Goal: Transaction & Acquisition: Subscribe to service/newsletter

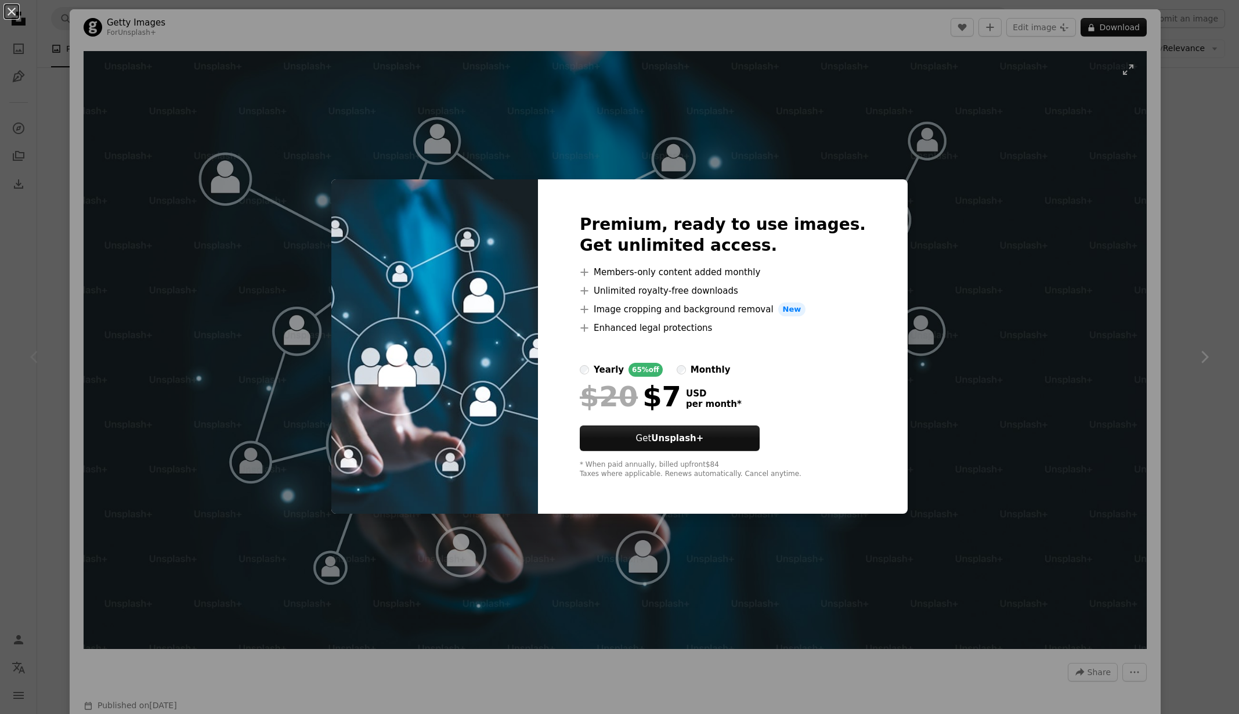
drag, startPoint x: 1119, startPoint y: 142, endPoint x: 1116, endPoint y: 147, distance: 6.5
click at [1119, 143] on div "An X shape Premium, ready to use images. Get unlimited access. A plus sign Memb…" at bounding box center [619, 357] width 1239 height 714
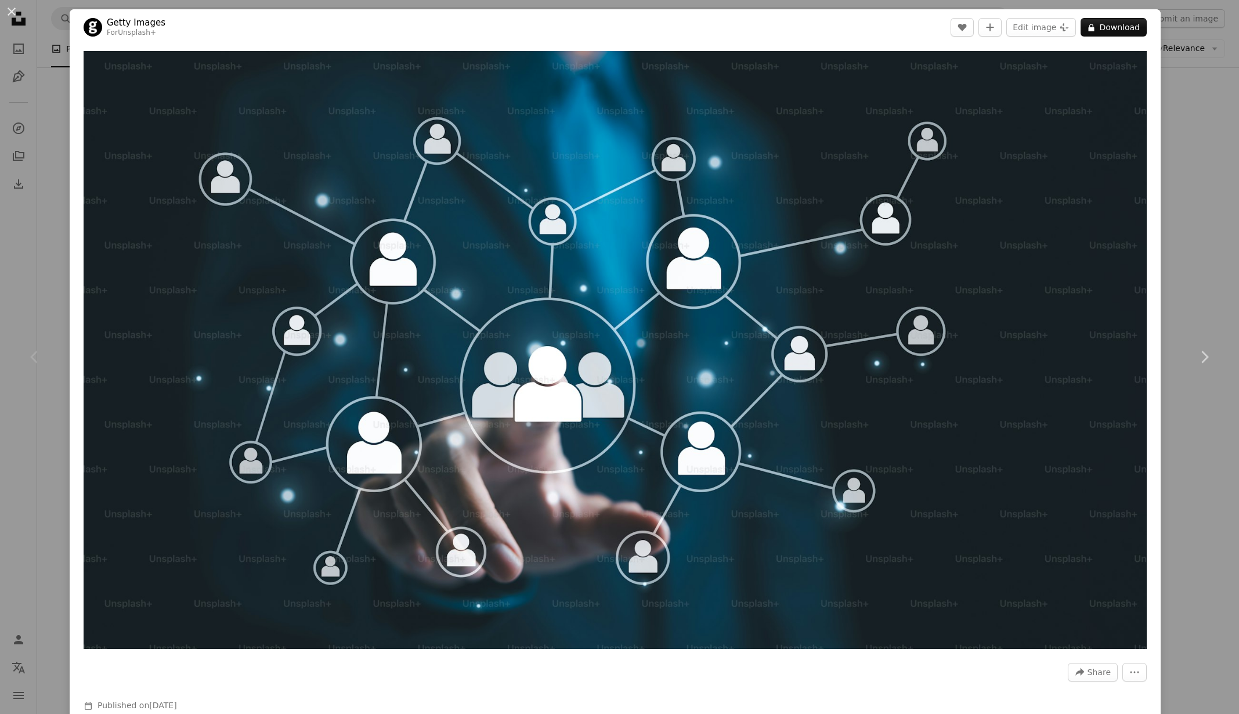
drag, startPoint x: 1193, startPoint y: 129, endPoint x: 1188, endPoint y: 112, distance: 17.8
click at [1193, 129] on div "An X shape Chevron left Chevron right Getty Images For Unsplash+ A heart A plus…" at bounding box center [619, 357] width 1239 height 714
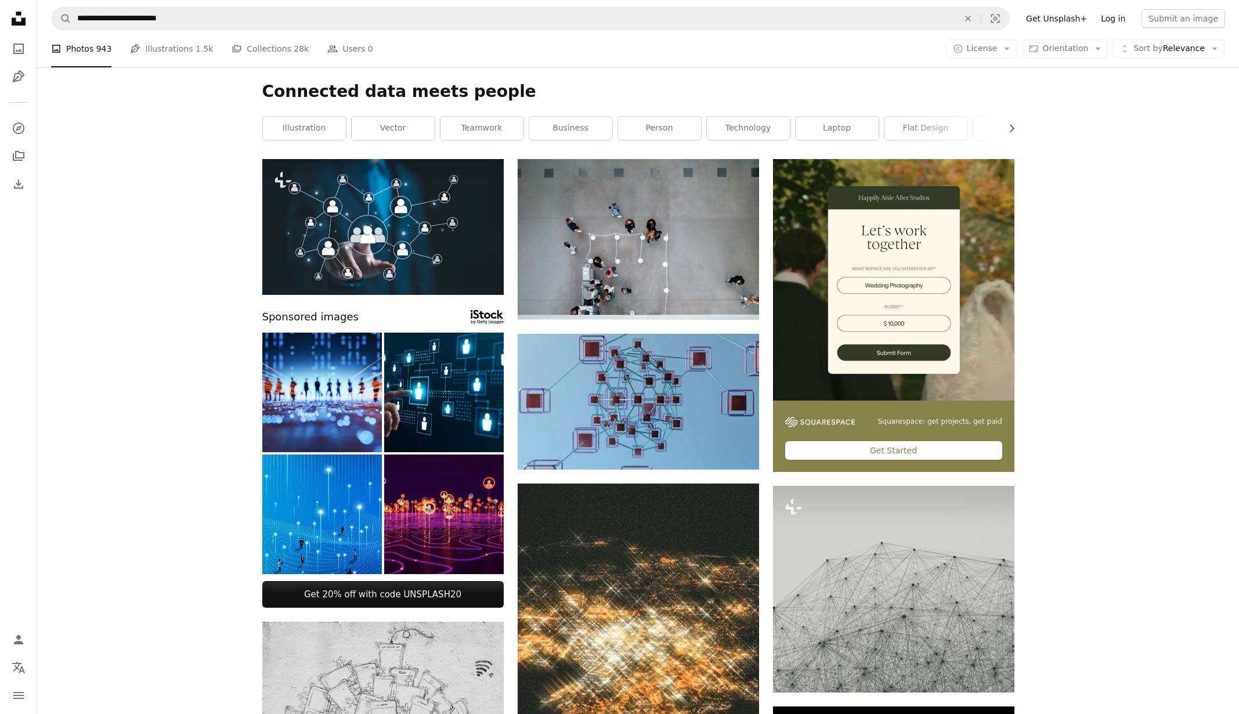
click at [1127, 15] on link "Log in" at bounding box center [1113, 18] width 38 height 19
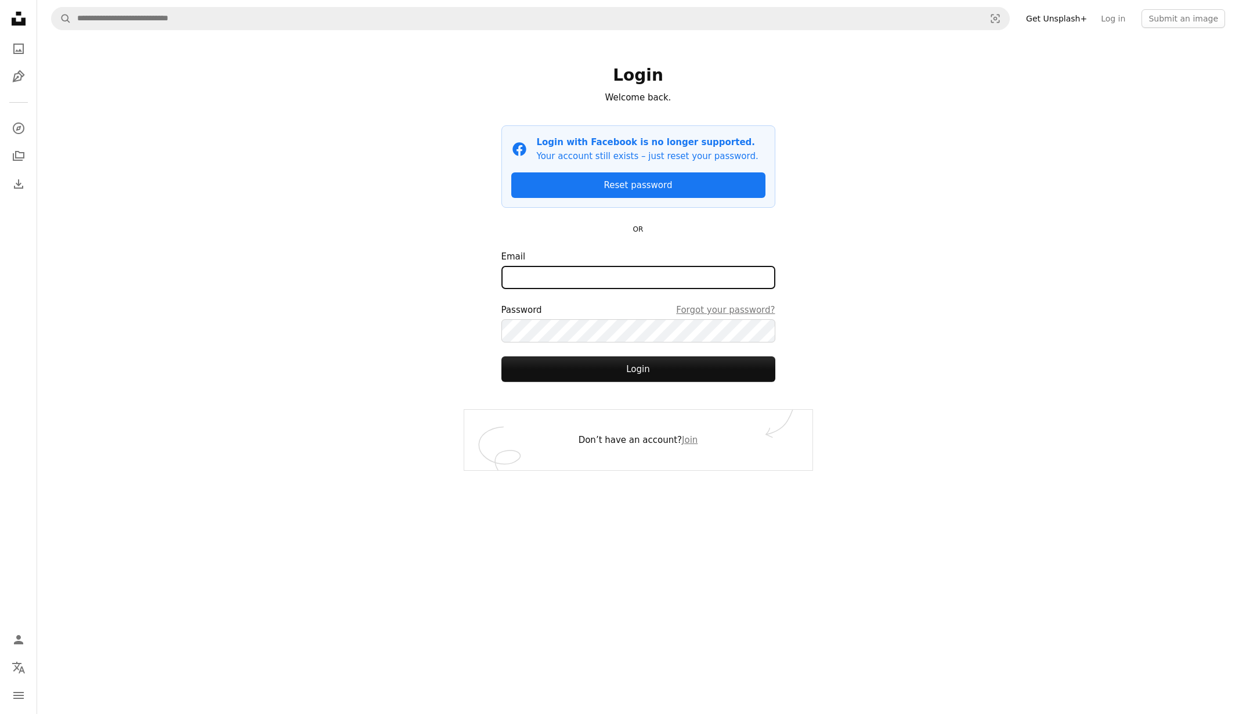
type input "**********"
click at [657, 368] on button "Login" at bounding box center [638, 369] width 274 height 26
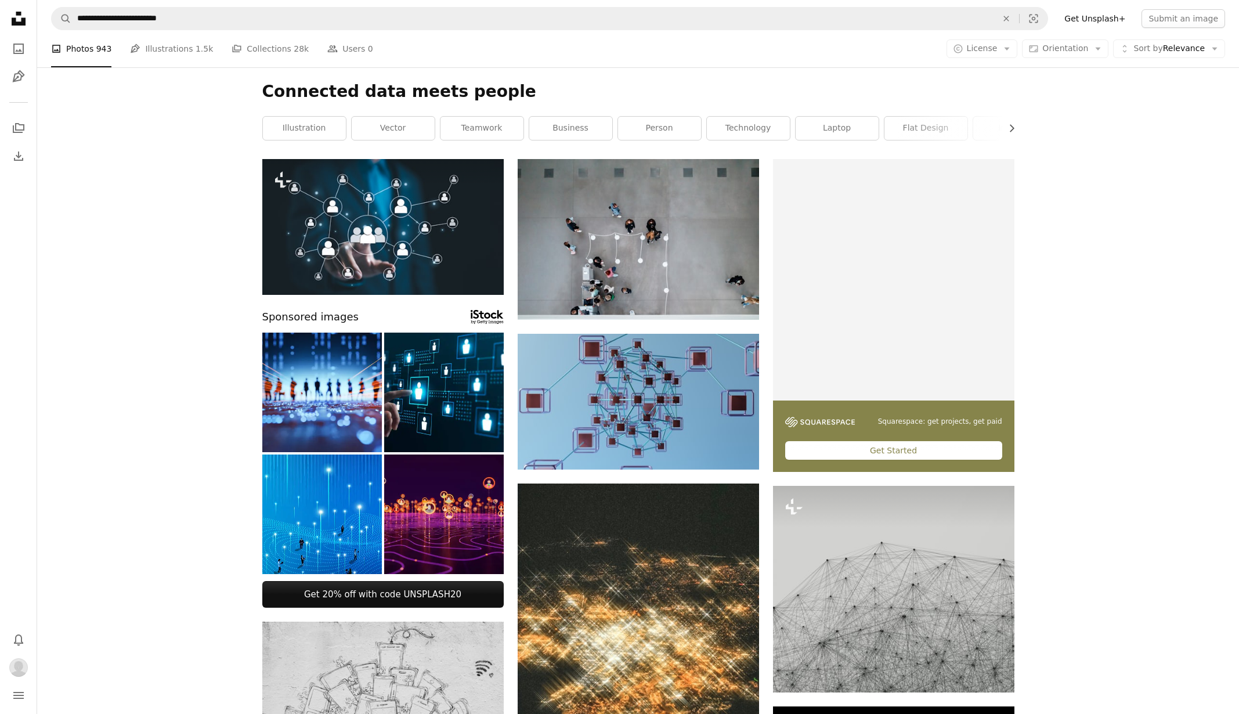
scroll to position [1, 0]
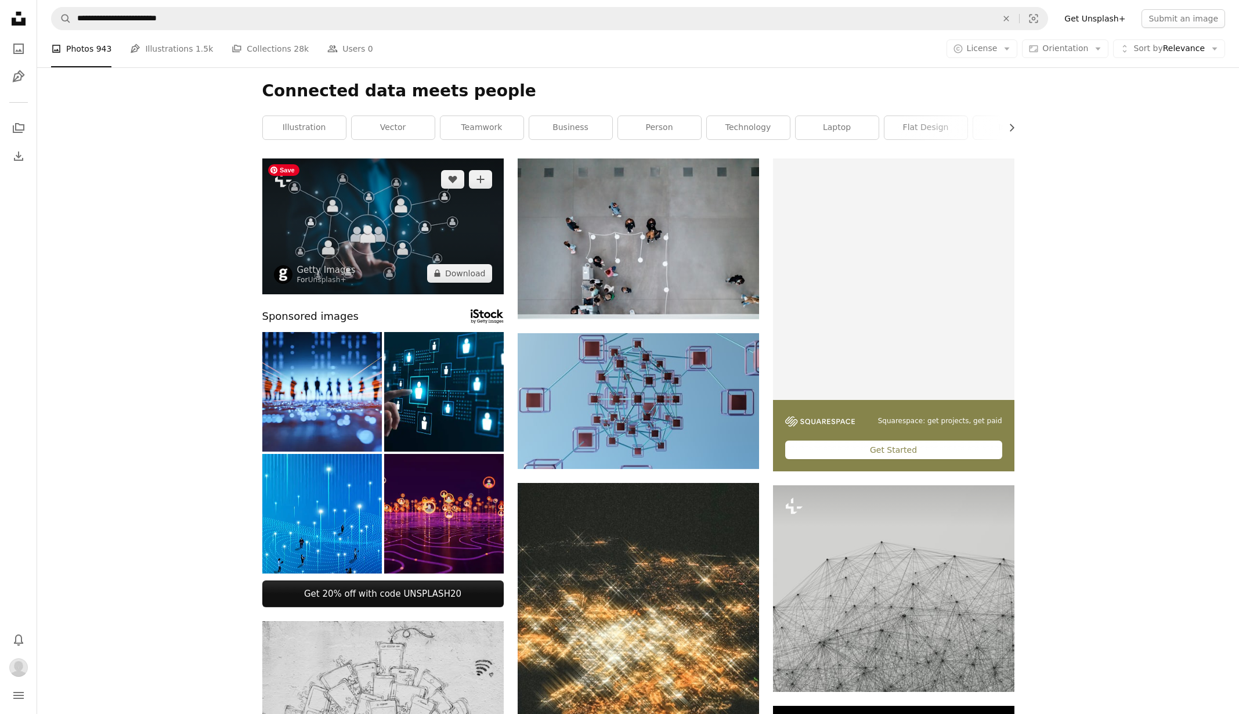
click at [444, 243] on img at bounding box center [382, 226] width 241 height 136
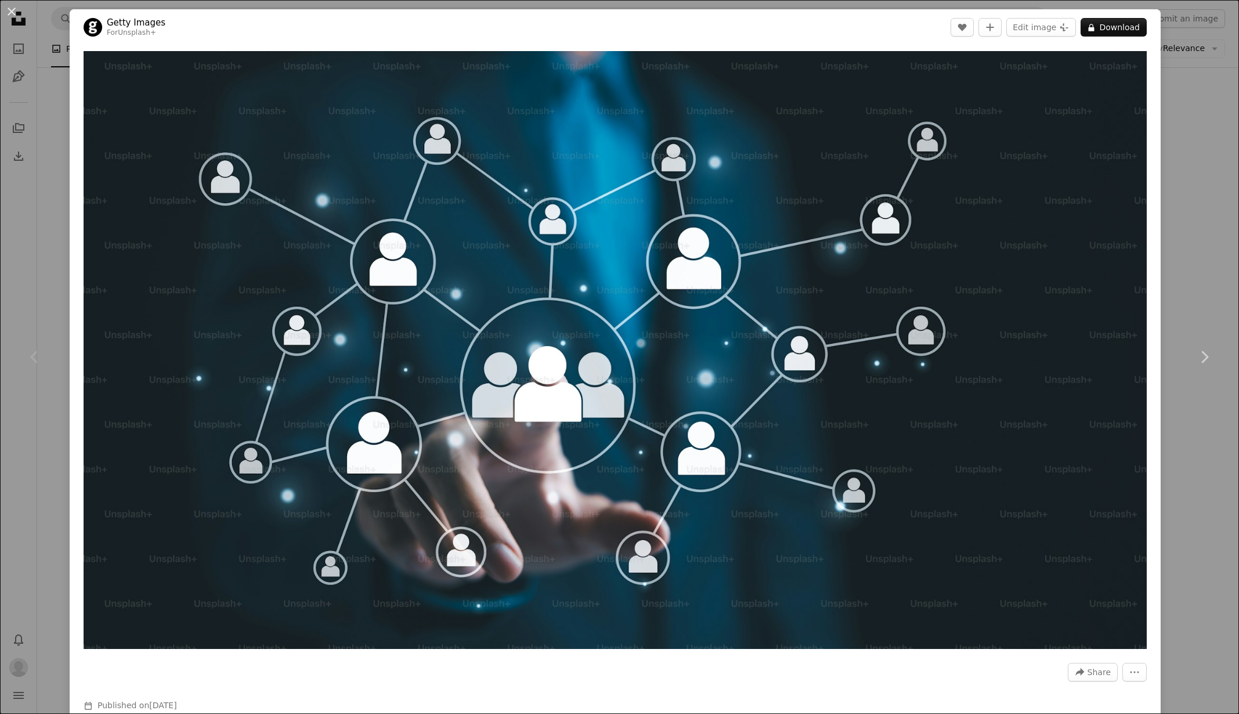
click at [1200, 233] on div "An X shape Chevron left Chevron right Getty Images For Unsplash+ A heart A plus…" at bounding box center [619, 357] width 1239 height 714
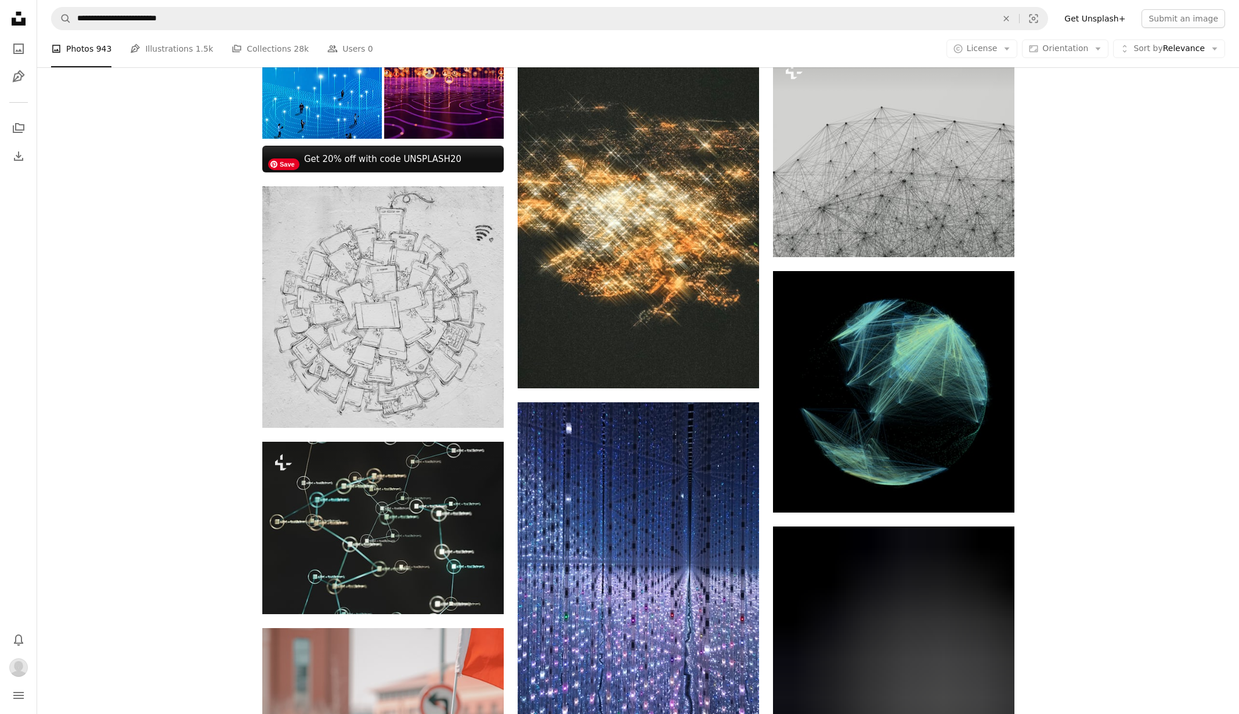
scroll to position [494, 0]
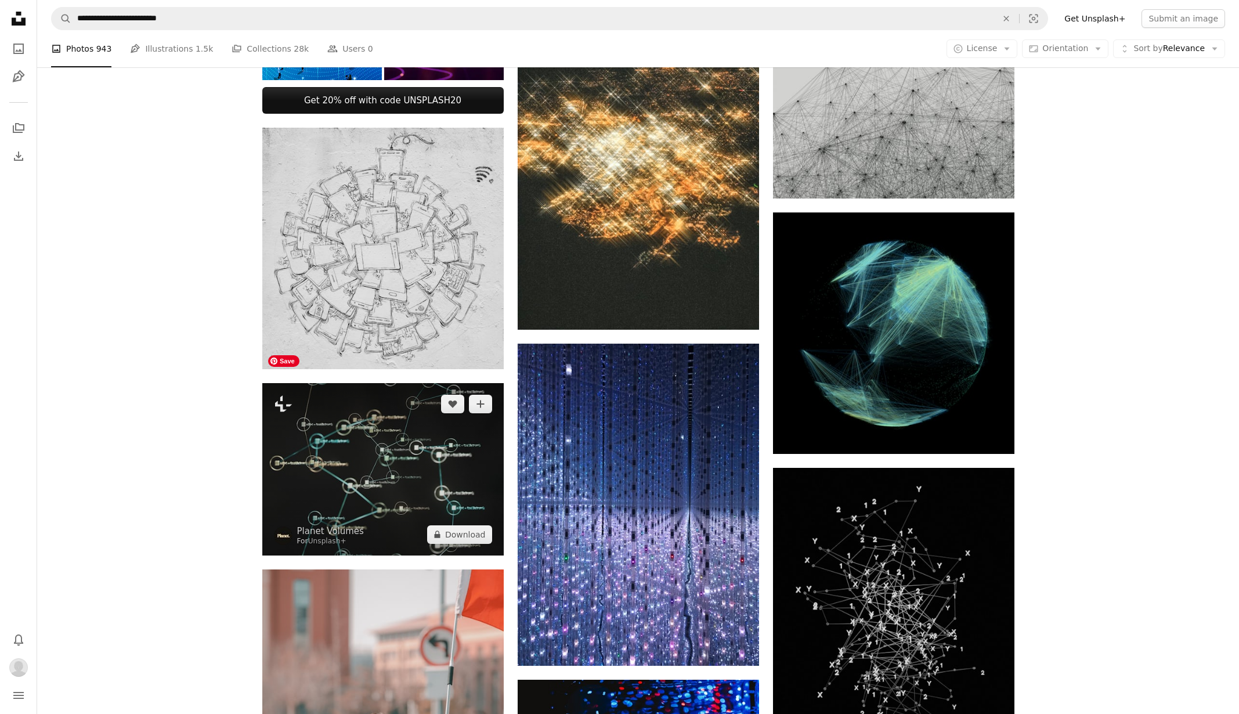
click at [444, 414] on img at bounding box center [382, 469] width 241 height 172
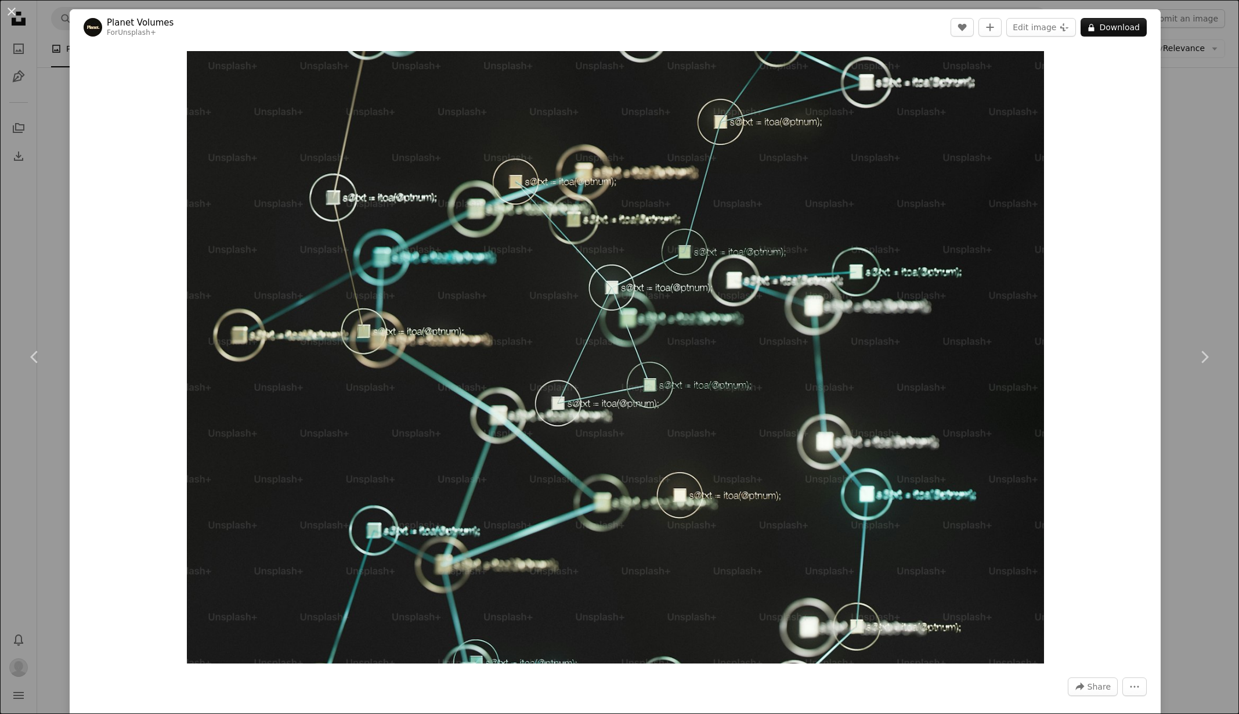
drag, startPoint x: 9, startPoint y: 9, endPoint x: 16, endPoint y: 8, distance: 7.0
click at [12, 8] on button "An X shape" at bounding box center [12, 12] width 14 height 14
